Goal: Find specific page/section: Find specific page/section

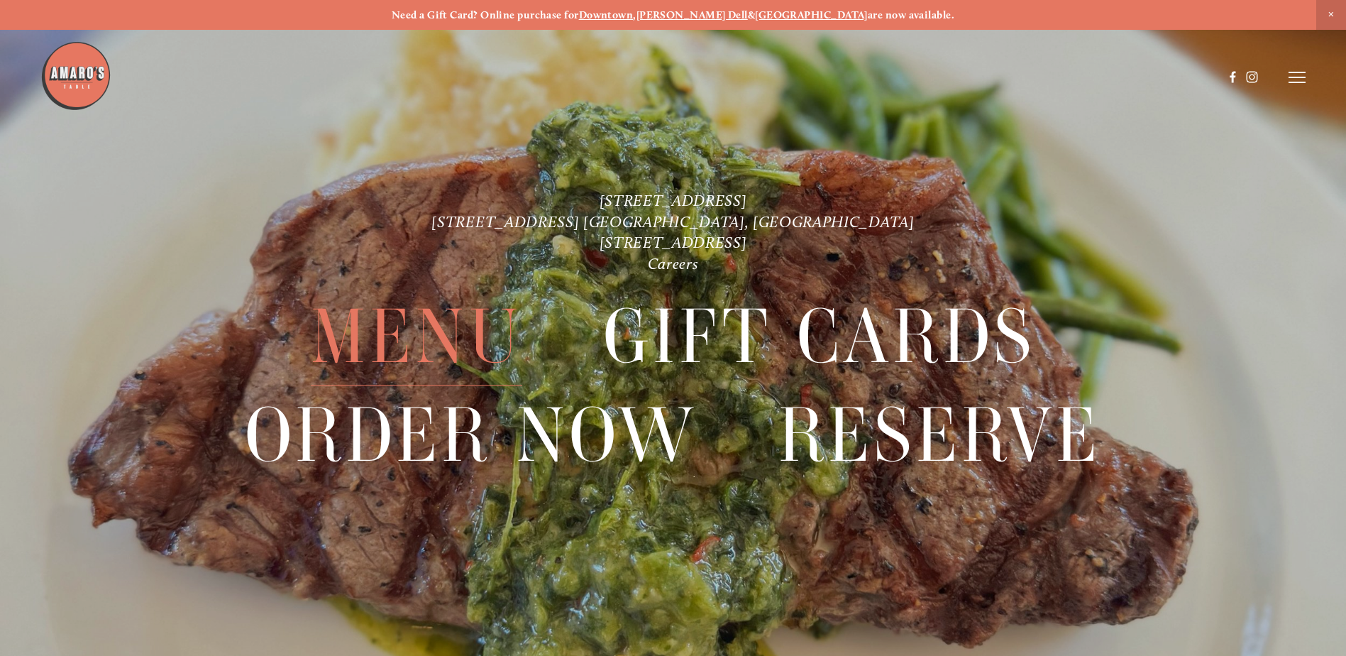
click at [457, 330] on span "Menu" at bounding box center [416, 336] width 211 height 97
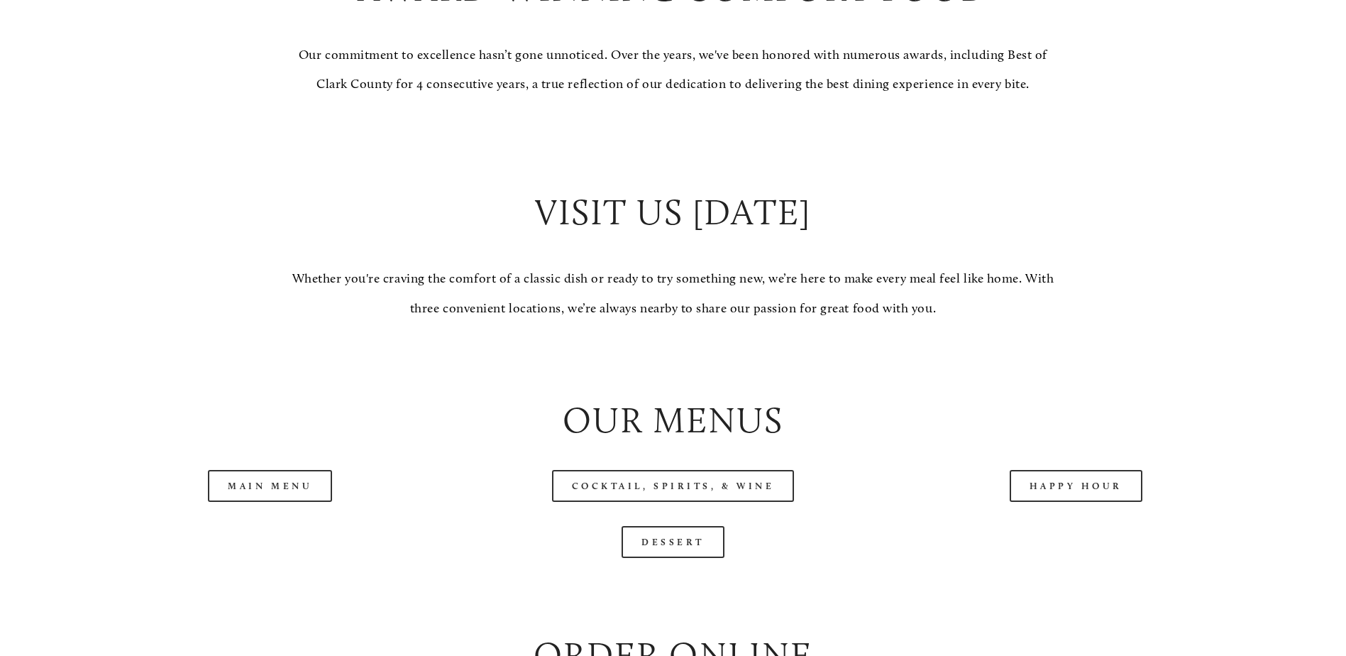
scroll to position [1348, 0]
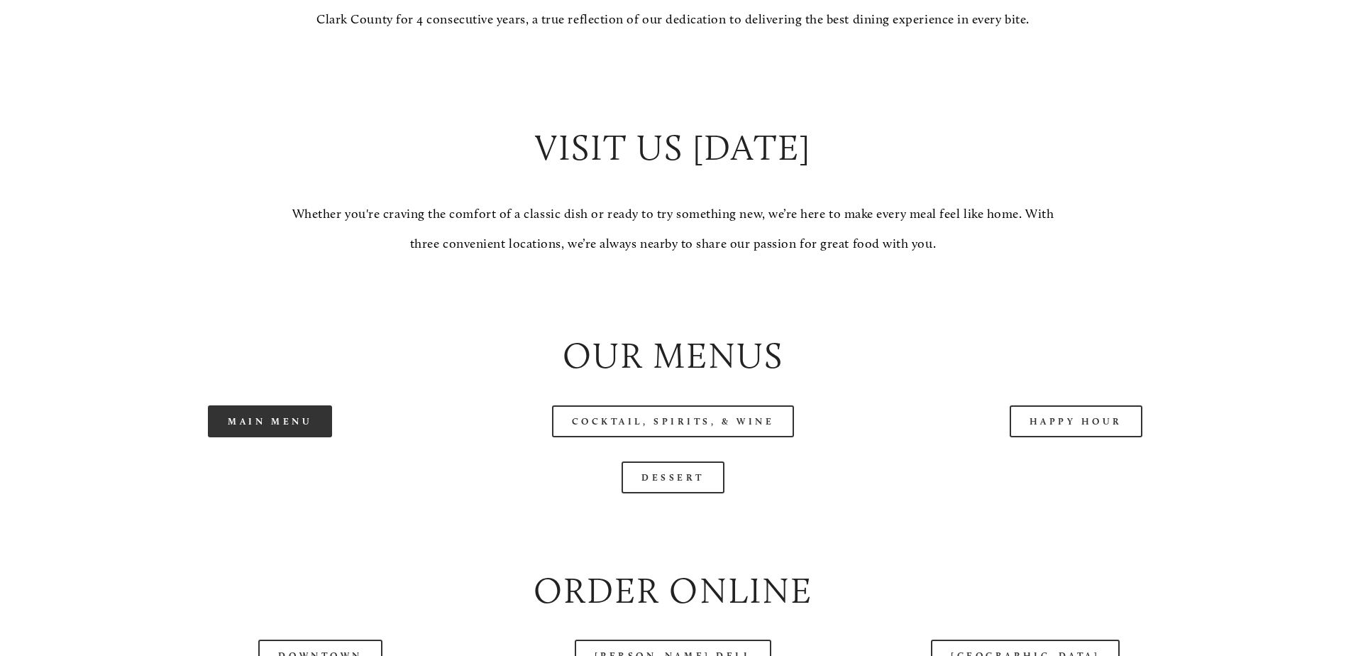
click at [326, 437] on link "Main Menu" at bounding box center [270, 421] width 124 height 32
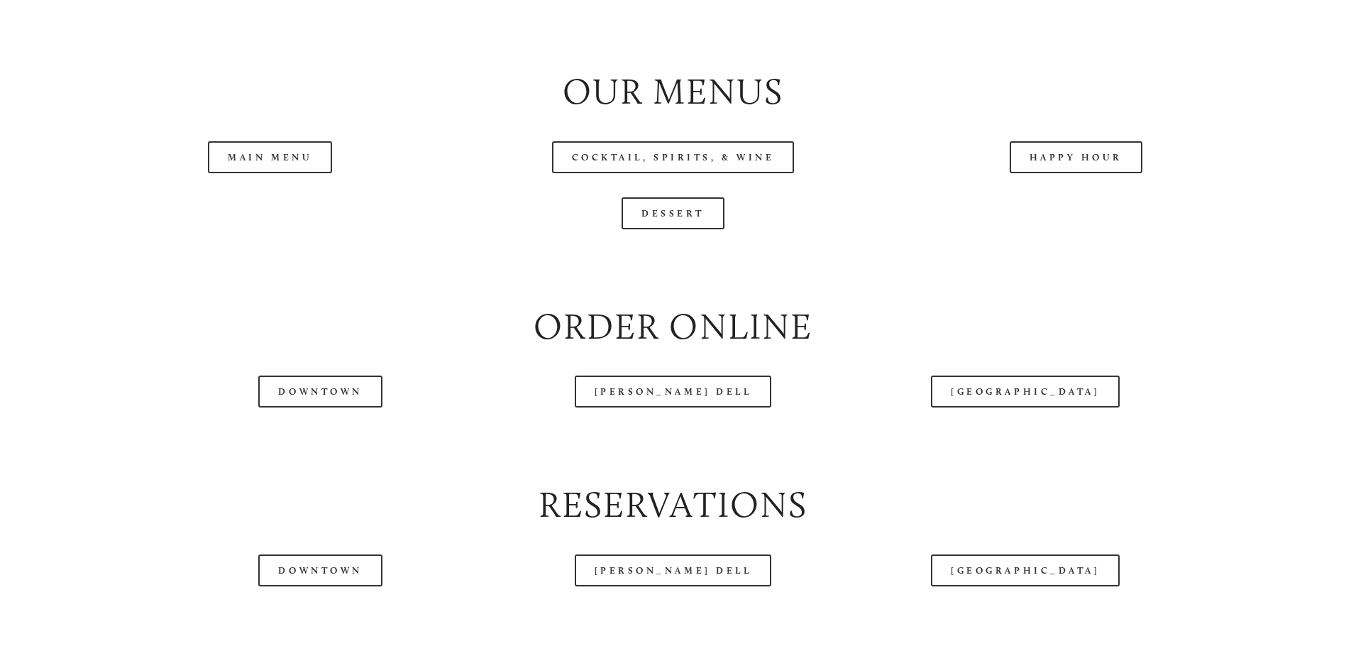
scroll to position [1703, 0]
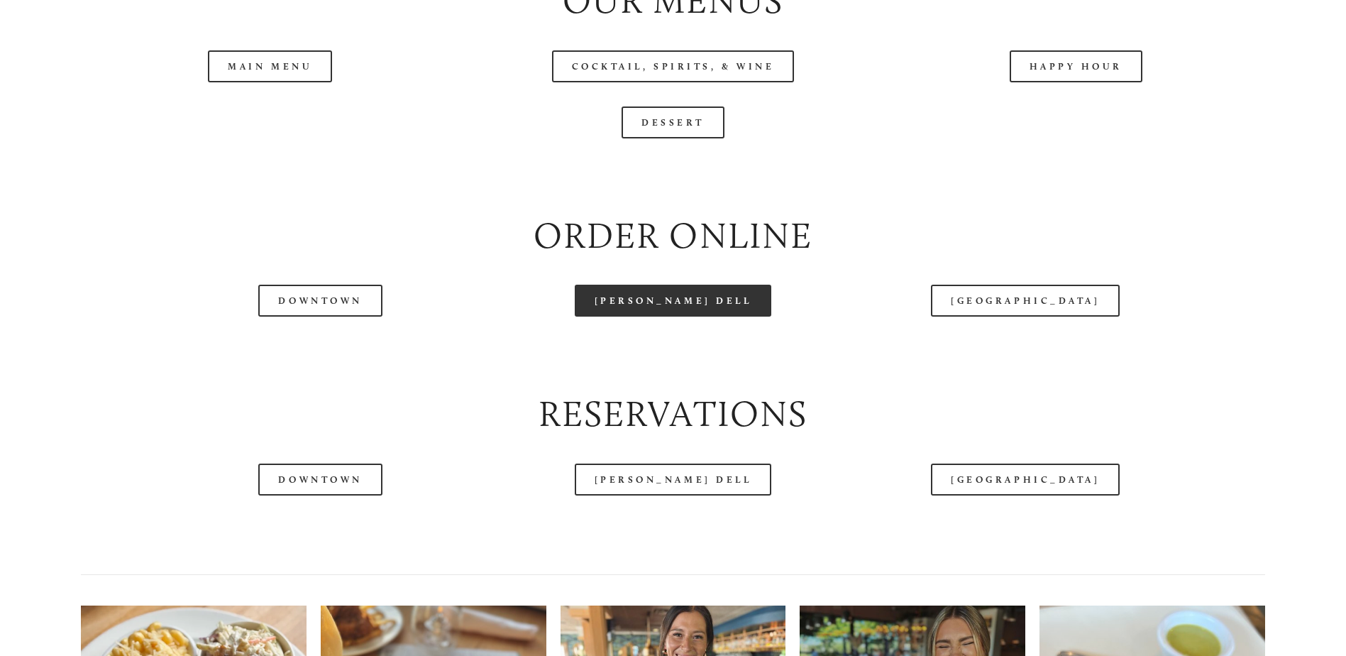
click at [661, 316] on link "[PERSON_NAME] Dell" at bounding box center [673, 301] width 197 height 32
